Goal: Information Seeking & Learning: Check status

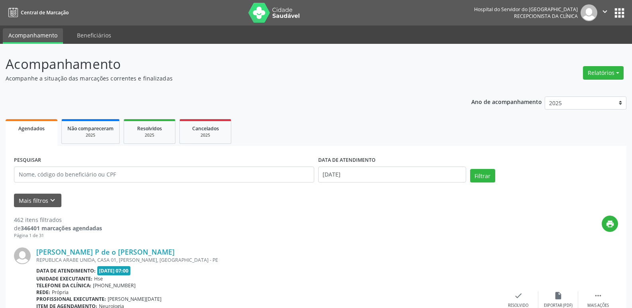
click at [595, 71] on button "Relatórios" at bounding box center [603, 73] width 41 height 14
drag, startPoint x: 600, startPoint y: 68, endPoint x: 597, endPoint y: 76, distance: 8.3
click at [600, 68] on button "Relatórios" at bounding box center [603, 73] width 41 height 14
click at [588, 80] on div "Relatórios Agendamentos Procedimentos realizados" at bounding box center [603, 72] width 46 height 19
drag, startPoint x: 590, startPoint y: 77, endPoint x: 588, endPoint y: 89, distance: 11.7
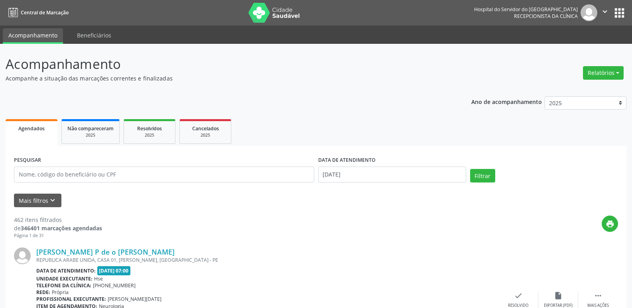
click at [590, 77] on button "Relatórios" at bounding box center [603, 73] width 41 height 14
click at [575, 89] on link "Agendamentos" at bounding box center [581, 89] width 86 height 11
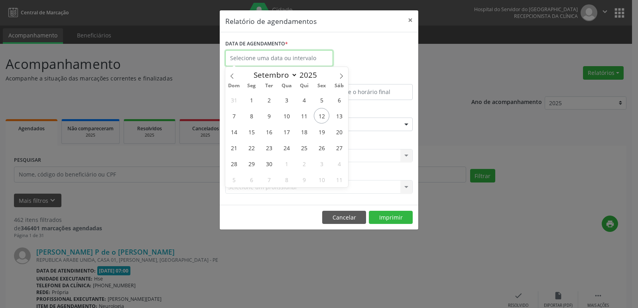
click at [295, 57] on input "text" at bounding box center [279, 58] width 108 height 16
click at [321, 115] on span "12" at bounding box center [322, 116] width 16 height 16
type input "[DATE]"
click at [321, 115] on span "12" at bounding box center [322, 116] width 16 height 16
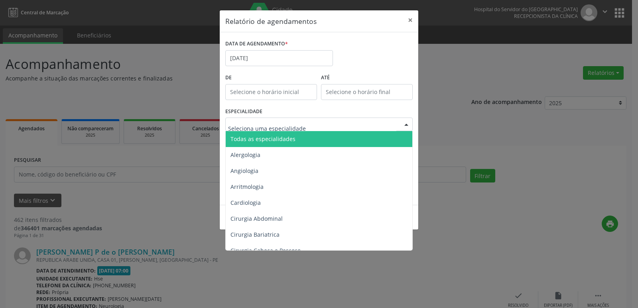
click at [316, 125] on div at bounding box center [318, 125] width 187 height 14
click at [300, 144] on span "Todas as especialidades" at bounding box center [320, 139] width 188 height 16
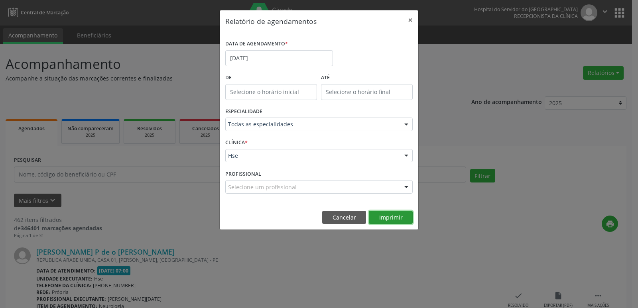
click at [386, 214] on button "Imprimir" at bounding box center [391, 218] width 44 height 14
drag, startPoint x: 410, startPoint y: 21, endPoint x: 360, endPoint y: 58, distance: 61.8
click at [410, 21] on button "×" at bounding box center [410, 20] width 16 height 20
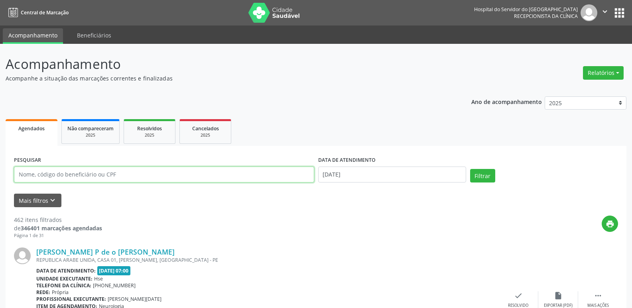
click at [30, 177] on input "text" at bounding box center [164, 175] width 300 height 16
type input "[PERSON_NAME]"
click at [468, 184] on div "Filtrar" at bounding box center [544, 178] width 152 height 19
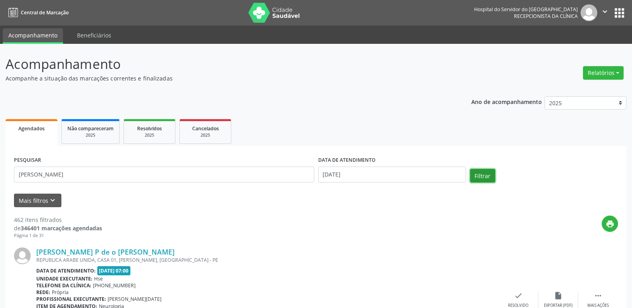
click at [473, 182] on button "Filtrar" at bounding box center [482, 176] width 25 height 14
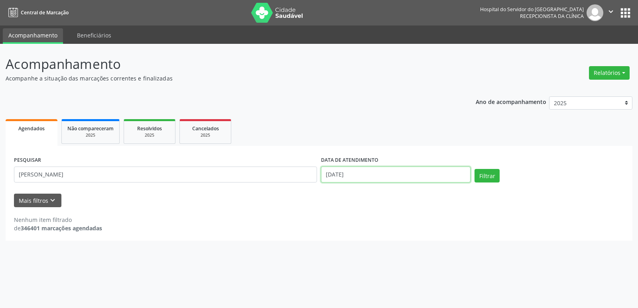
click at [375, 176] on input "[DATE]" at bounding box center [395, 175] width 149 height 16
click at [474, 169] on button "Filtrar" at bounding box center [486, 176] width 25 height 14
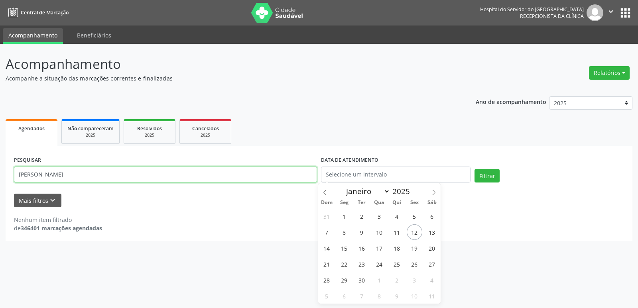
click at [190, 176] on input "[PERSON_NAME]" at bounding box center [165, 175] width 303 height 16
type input "[PERSON_NAME]"
click at [474, 169] on button "Filtrar" at bounding box center [486, 176] width 25 height 14
drag, startPoint x: 50, startPoint y: 186, endPoint x: 1, endPoint y: 232, distance: 67.1
click at [0, 234] on div "Acompanhamento Acompanhe a situação das marcações correntes e finalizadas Relat…" at bounding box center [319, 176] width 638 height 264
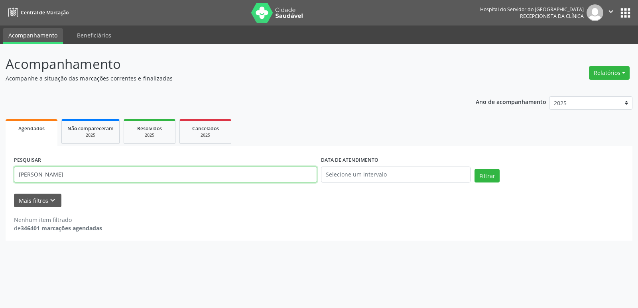
type input "[PERSON_NAME]"
click at [474, 169] on button "Filtrar" at bounding box center [486, 176] width 25 height 14
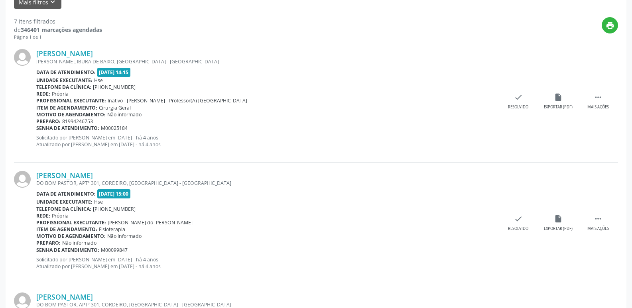
scroll to position [79, 0]
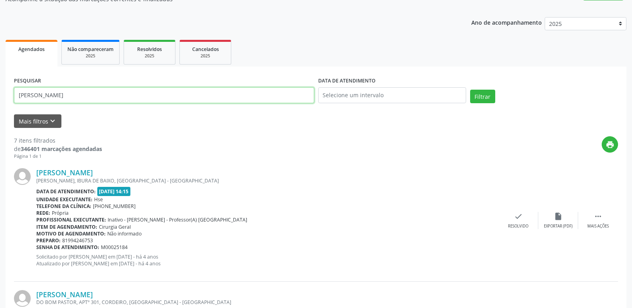
click at [155, 101] on input "[PERSON_NAME]" at bounding box center [164, 95] width 300 height 16
